Goal: Task Accomplishment & Management: Manage account settings

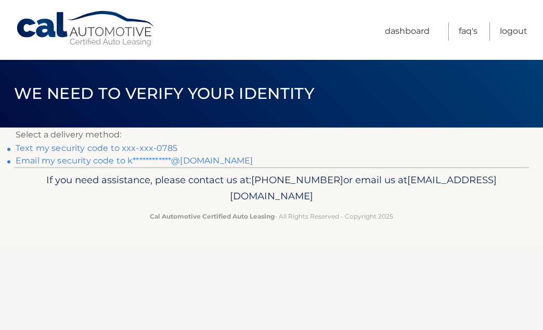
click at [152, 161] on link "**********" at bounding box center [134, 160] width 237 height 10
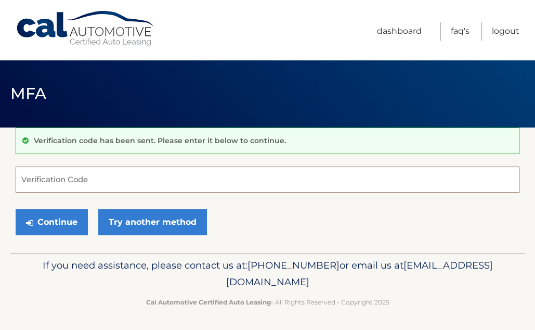
click at [258, 183] on input "Verification Code" at bounding box center [268, 179] width 504 height 26
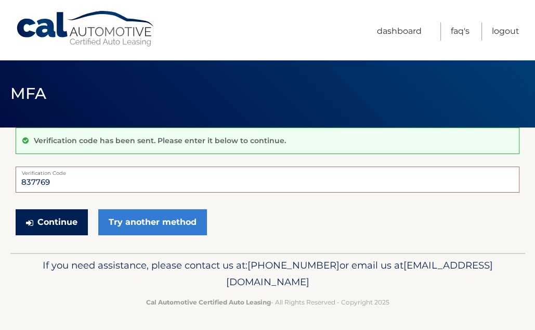
type input "837769"
click at [54, 224] on button "Continue" at bounding box center [52, 222] width 72 height 26
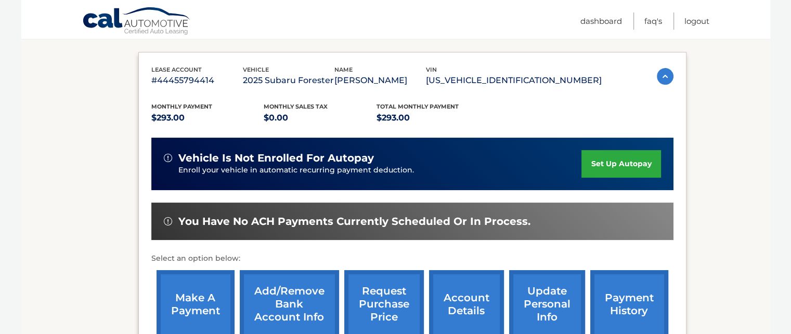
scroll to position [167, 0]
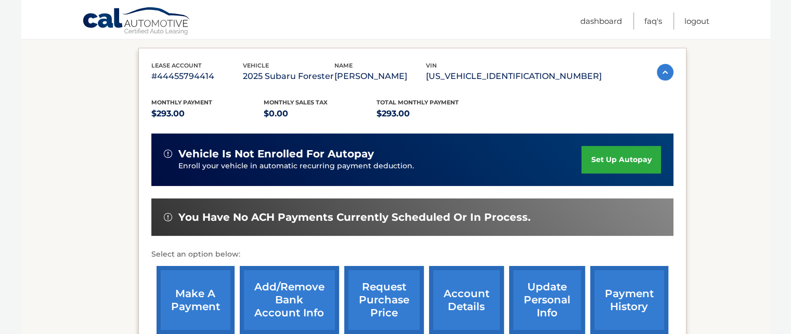
click at [196, 306] on link "make a payment" at bounding box center [195, 300] width 78 height 68
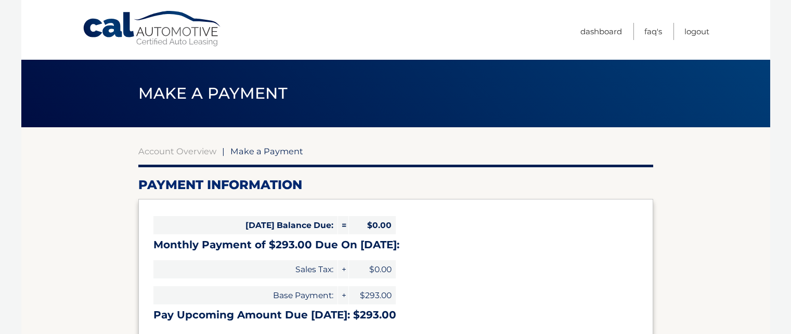
select select "Zjk3OWFkNzAtYTNkNi00YWM2LWFhMDAtZmMzNTJjNTA5ZDE1"
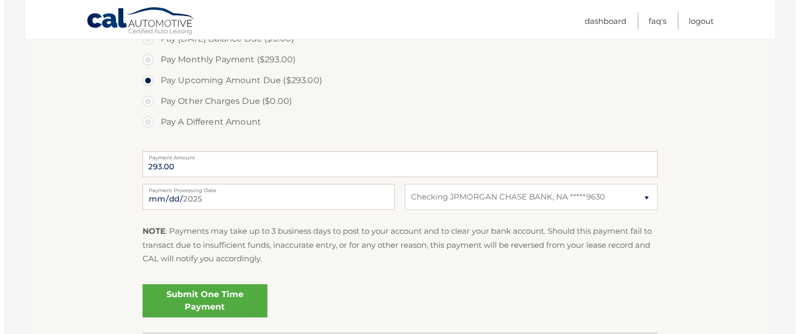
scroll to position [332, 0]
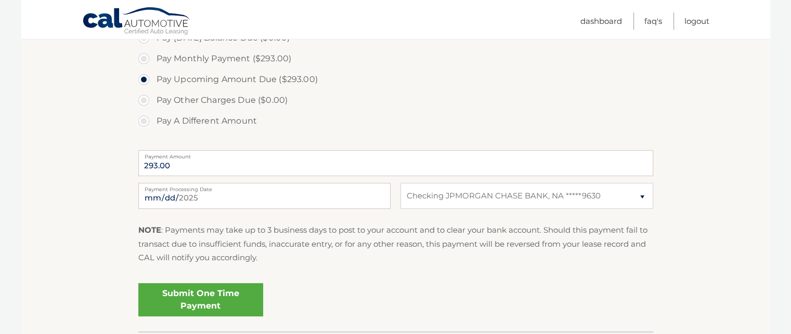
click at [167, 297] on link "Submit One Time Payment" at bounding box center [200, 299] width 125 height 33
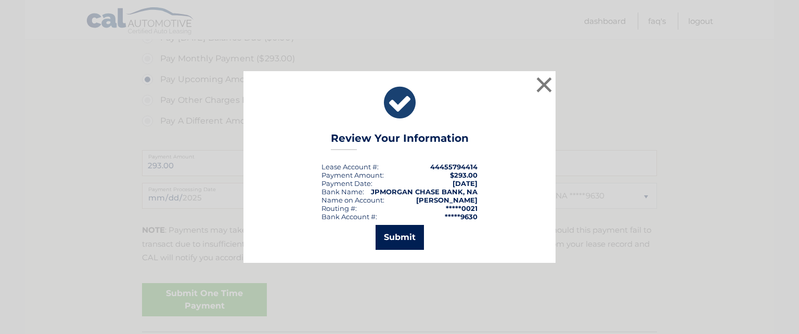
click at [411, 239] on button "Submit" at bounding box center [399, 237] width 48 height 25
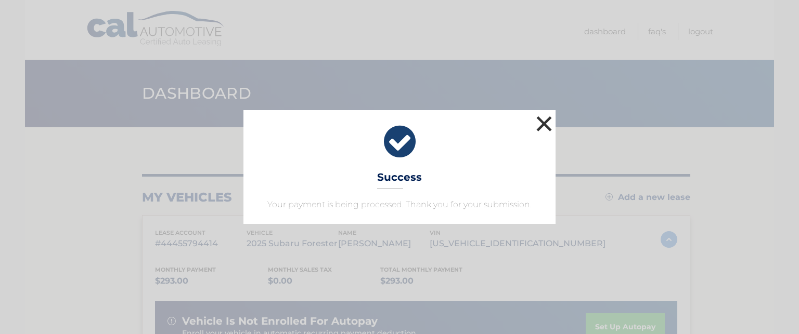
click at [542, 125] on button "×" at bounding box center [543, 123] width 21 height 21
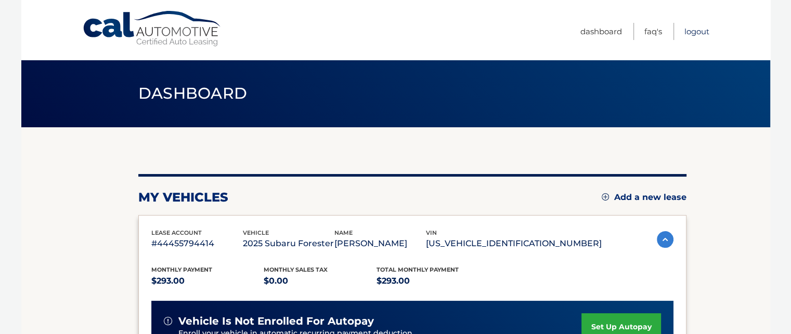
click at [692, 33] on link "Logout" at bounding box center [696, 31] width 25 height 17
